Goal: Information Seeking & Learning: Learn about a topic

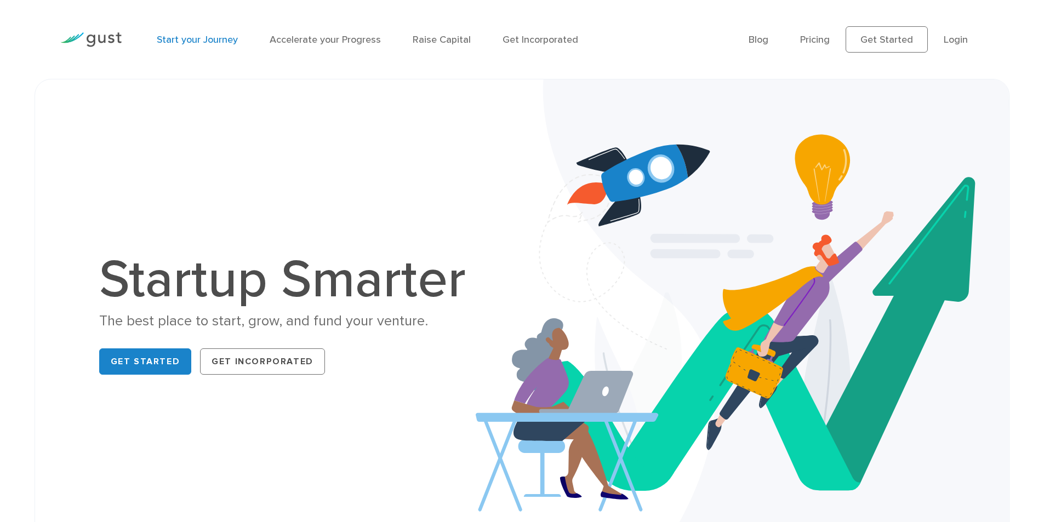
click at [185, 38] on link "Start your Journey" at bounding box center [197, 40] width 81 height 12
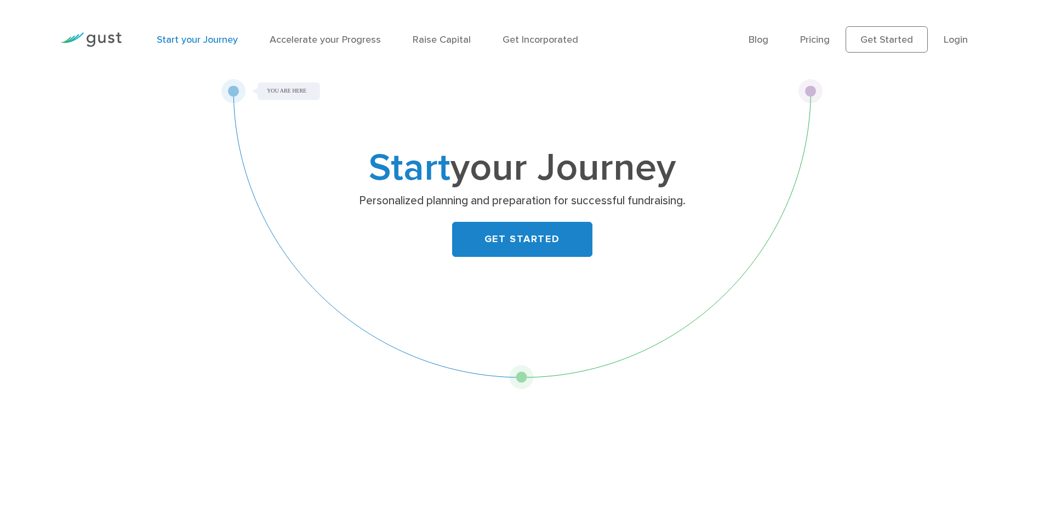
click at [102, 42] on img at bounding box center [90, 39] width 61 height 15
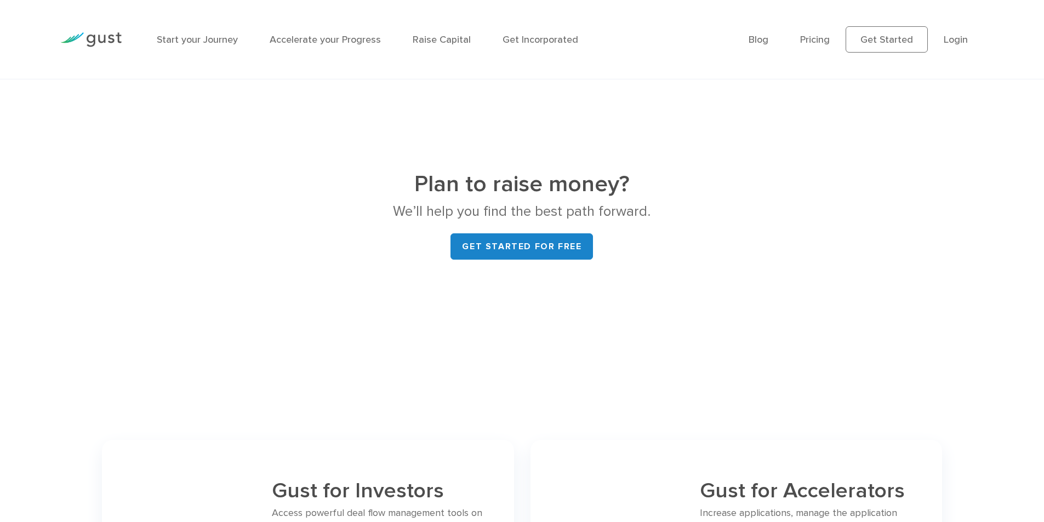
scroll to position [4244, 0]
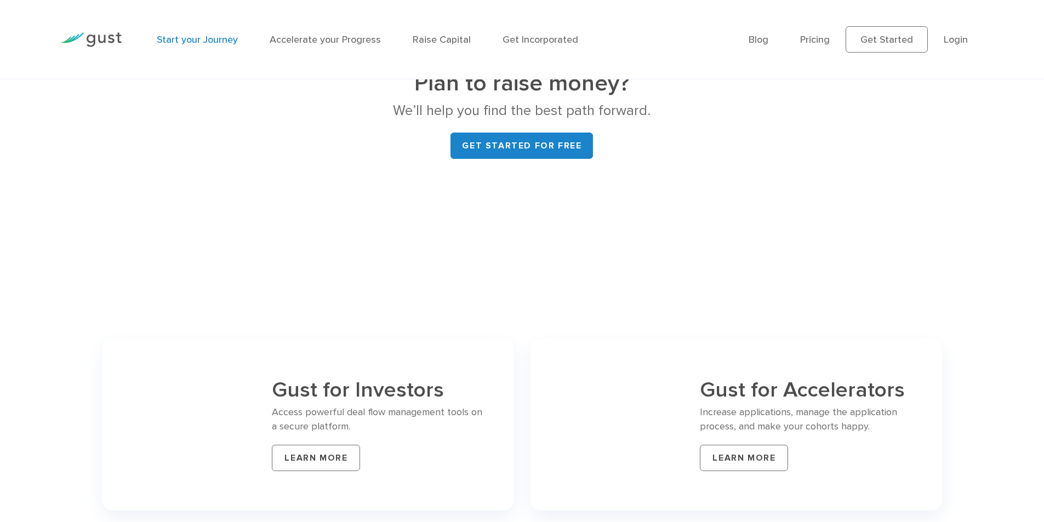
click at [183, 38] on link "Start your Journey" at bounding box center [197, 40] width 81 height 12
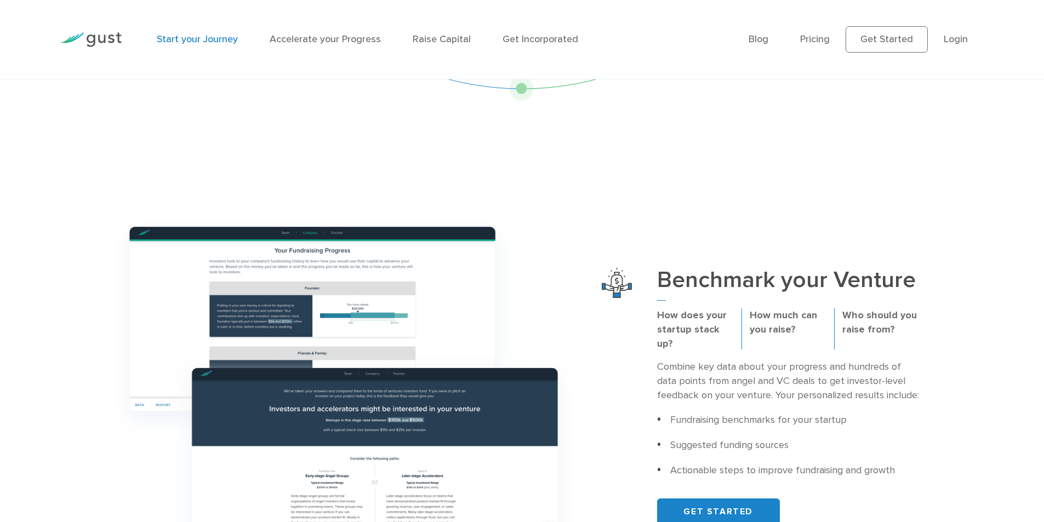
scroll to position [164, 0]
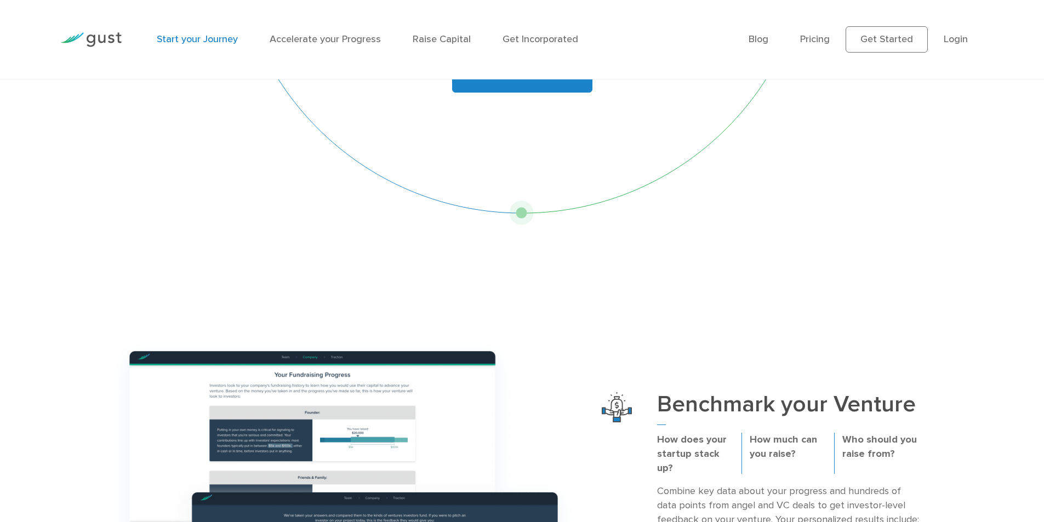
click at [310, 50] on div "Start your Journey Accelerate your Progress Raise Capital Get Incorporated" at bounding box center [445, 40] width 592 height 48
click at [310, 46] on li "Accelerate your Progress" at bounding box center [325, 39] width 111 height 15
click at [310, 39] on link "Accelerate your Progress" at bounding box center [325, 40] width 111 height 12
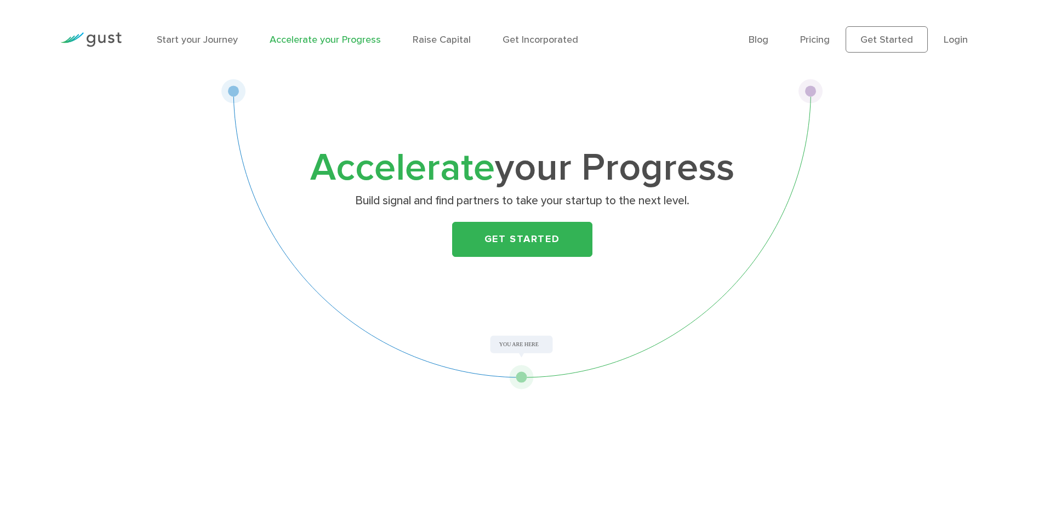
click at [820, 47] on ul "Blog FAQ Pricing Get Started Login Login" at bounding box center [866, 39] width 235 height 26
click at [813, 26] on div "Blog FAQ Pricing Get Started Login Login" at bounding box center [866, 39] width 252 height 59
click at [812, 34] on link "Pricing" at bounding box center [815, 40] width 30 height 12
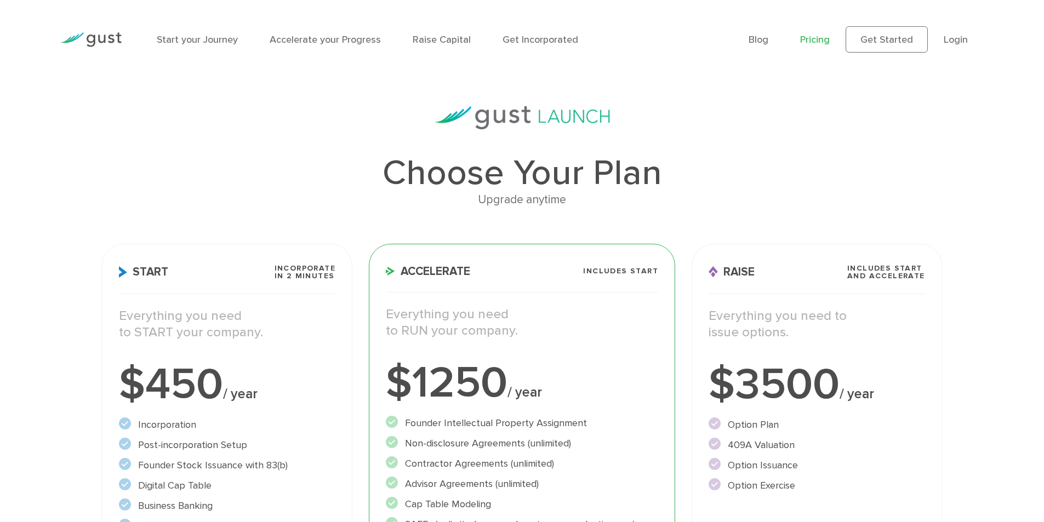
click at [101, 46] on img at bounding box center [90, 39] width 61 height 15
